Goal: Register for event/course

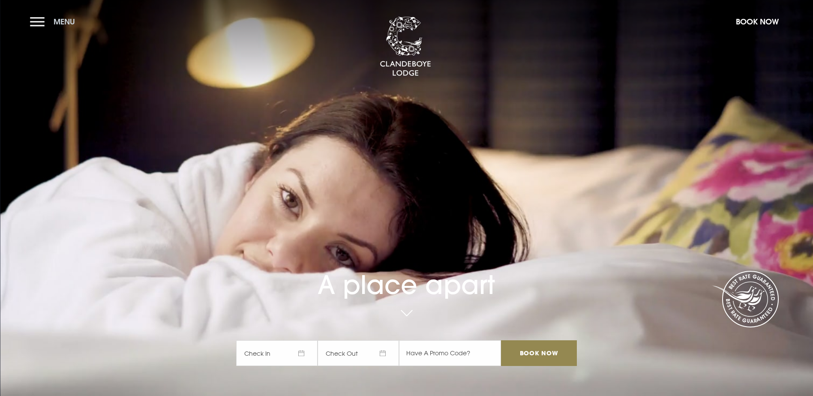
click at [47, 24] on button "Menu" at bounding box center [54, 21] width 49 height 18
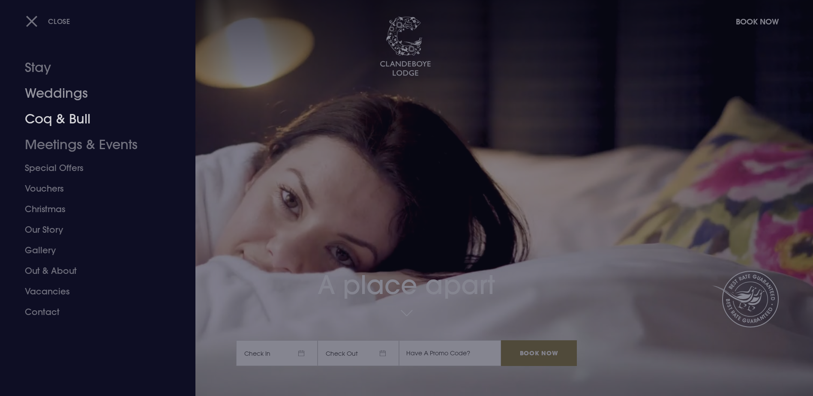
click at [75, 98] on link "Weddings" at bounding box center [92, 94] width 135 height 26
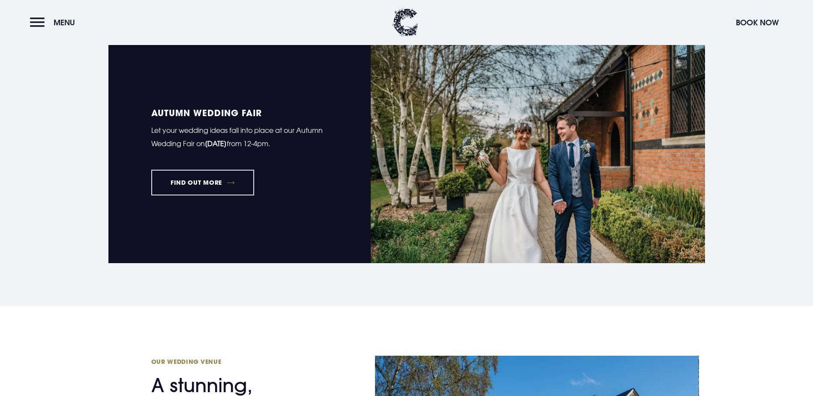
scroll to position [685, 0]
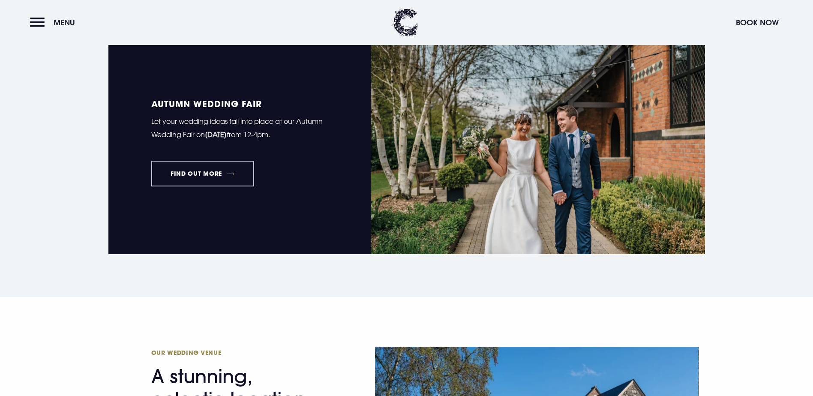
click at [199, 161] on link "FIND OUT MORE" at bounding box center [202, 174] width 103 height 26
